Goal: Check status

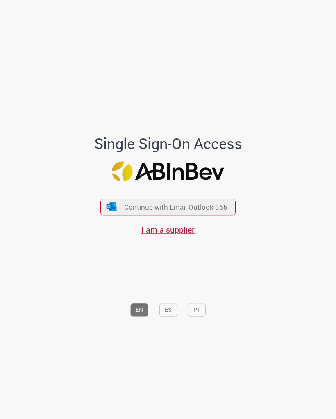
click at [116, 208] on button "Continue with Email Outlook 365" at bounding box center [167, 207] width 135 height 17
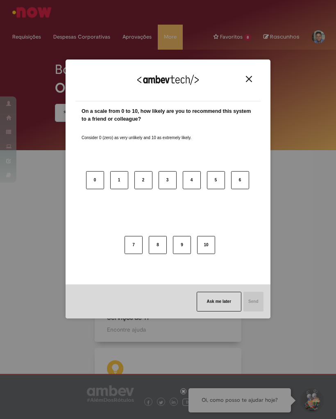
click at [23, 71] on div "We appreciate your feedback! On a scale from 0 to 10, how likely are you to rec…" at bounding box center [168, 209] width 336 height 419
click at [250, 77] on img "Close" at bounding box center [249, 79] width 6 height 6
